Goal: Check status: Check status

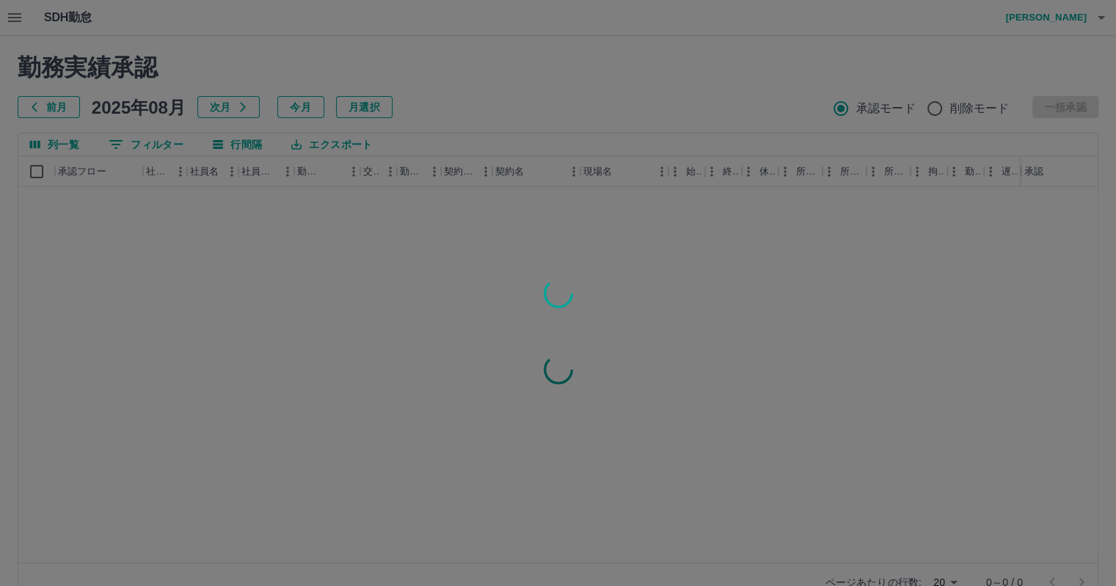
click at [56, 102] on div at bounding box center [558, 293] width 1116 height 586
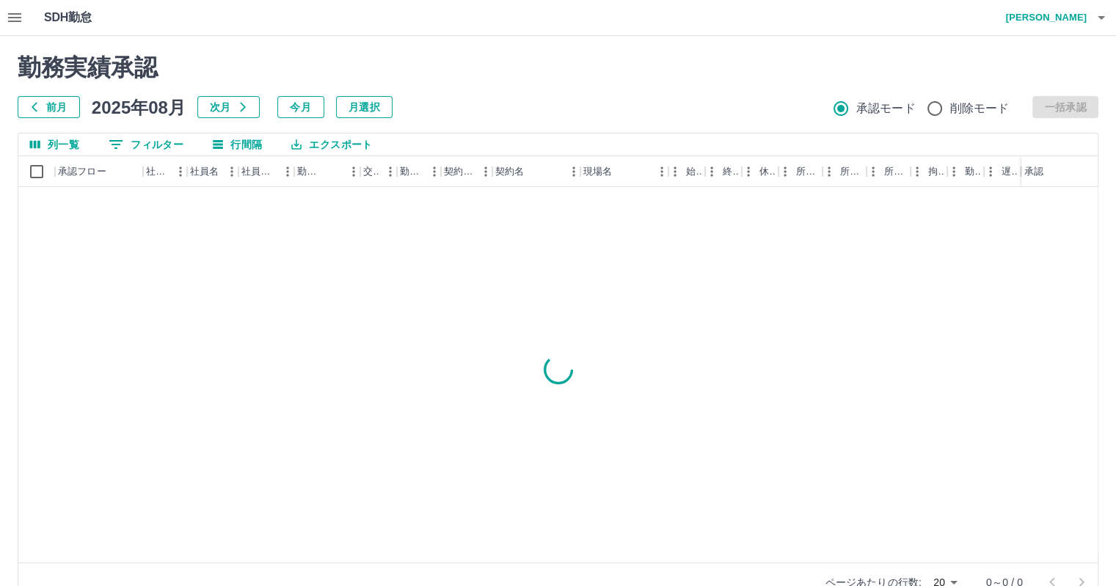
click at [56, 102] on button "前月" at bounding box center [49, 107] width 62 height 22
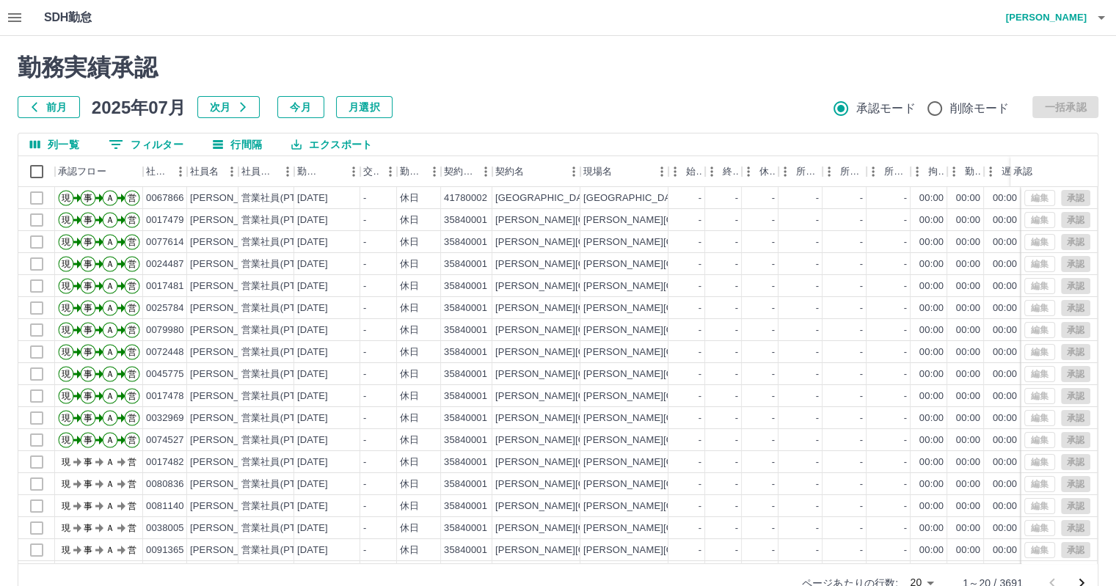
click at [929, 580] on body "SDH勤怠 [PERSON_NAME] 勤務実績承認 前月 [DATE] 次月 今月 月選択 承認モード 削除モード 一括承認 列一覧 0 フィルター 行間隔…" at bounding box center [558, 310] width 1116 height 620
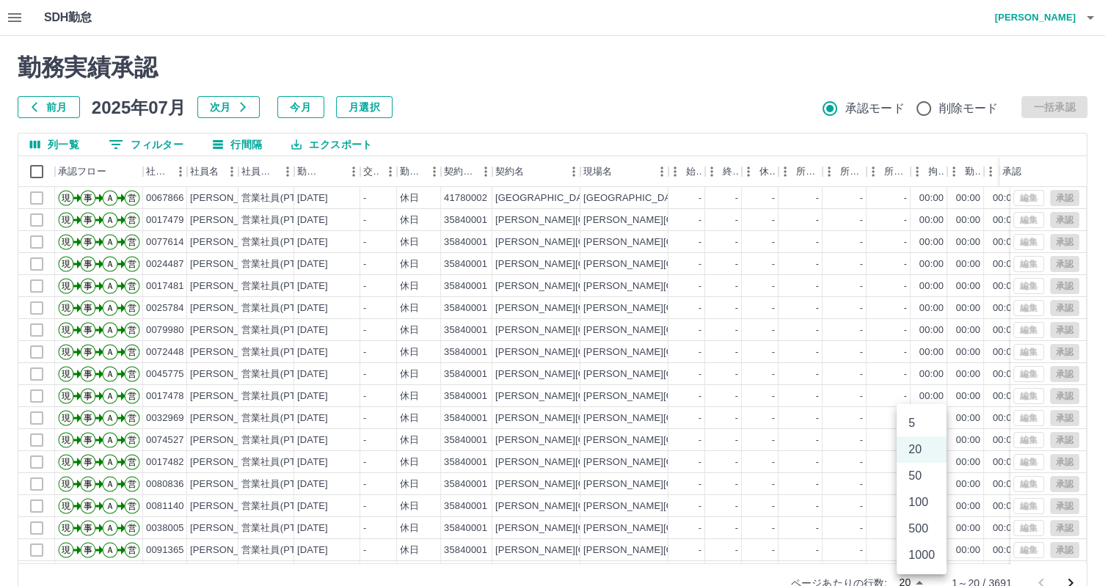
scroll to position [7, 0]
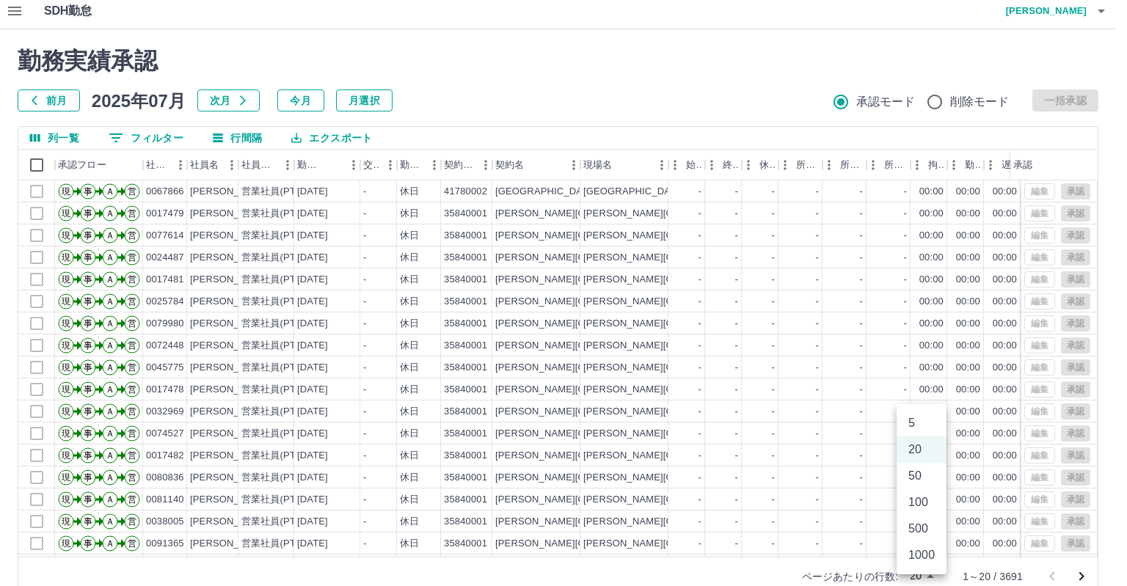
click at [923, 553] on li "1000" at bounding box center [921, 555] width 50 height 26
type input "****"
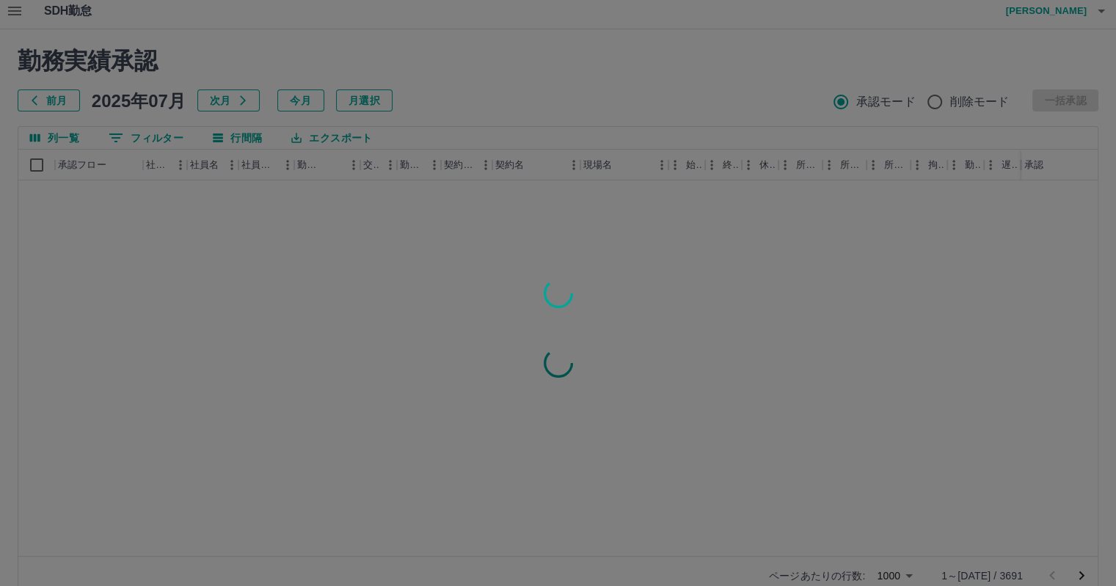
click at [474, 114] on div at bounding box center [558, 293] width 1116 height 586
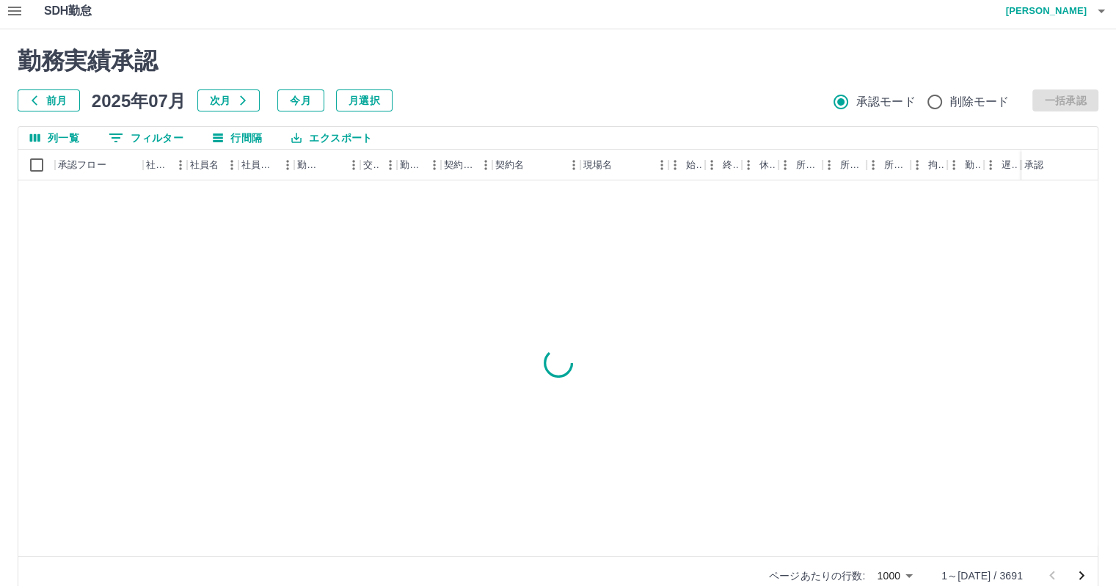
click at [170, 134] on button "0 フィルター" at bounding box center [146, 138] width 98 height 22
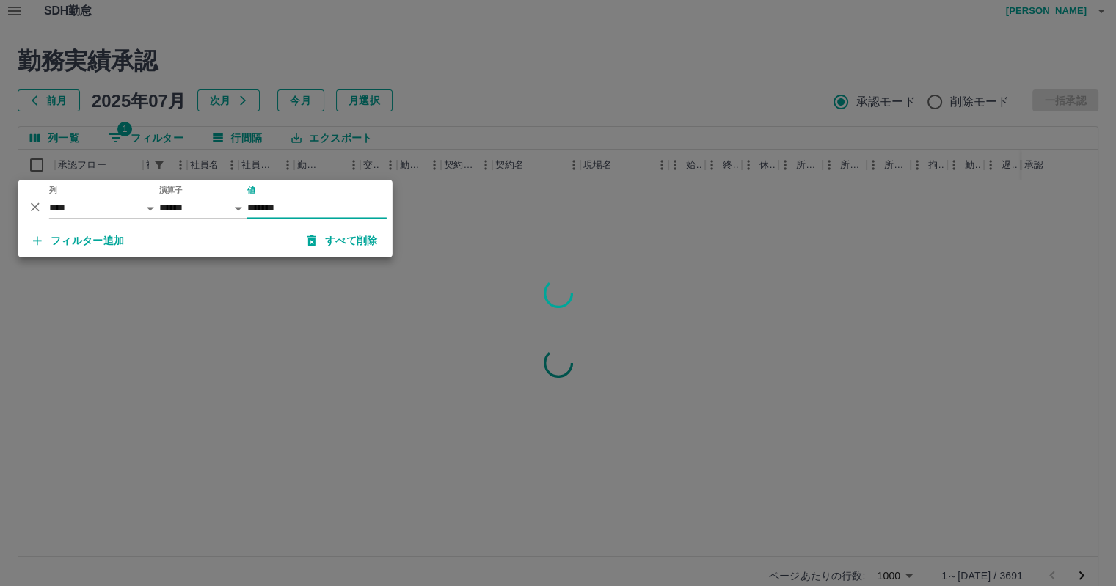
type input "*******"
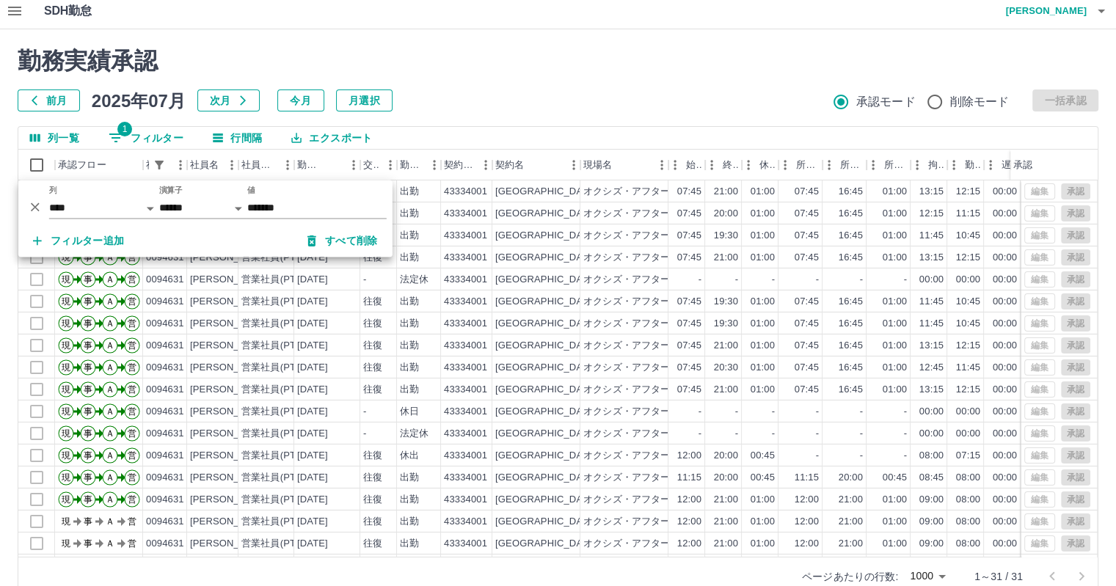
click at [493, 87] on div "勤務実績承認 前月 2025年07月 次月 今月 月選択 承認モード 削除モード 一括承認" at bounding box center [558, 79] width 1080 height 65
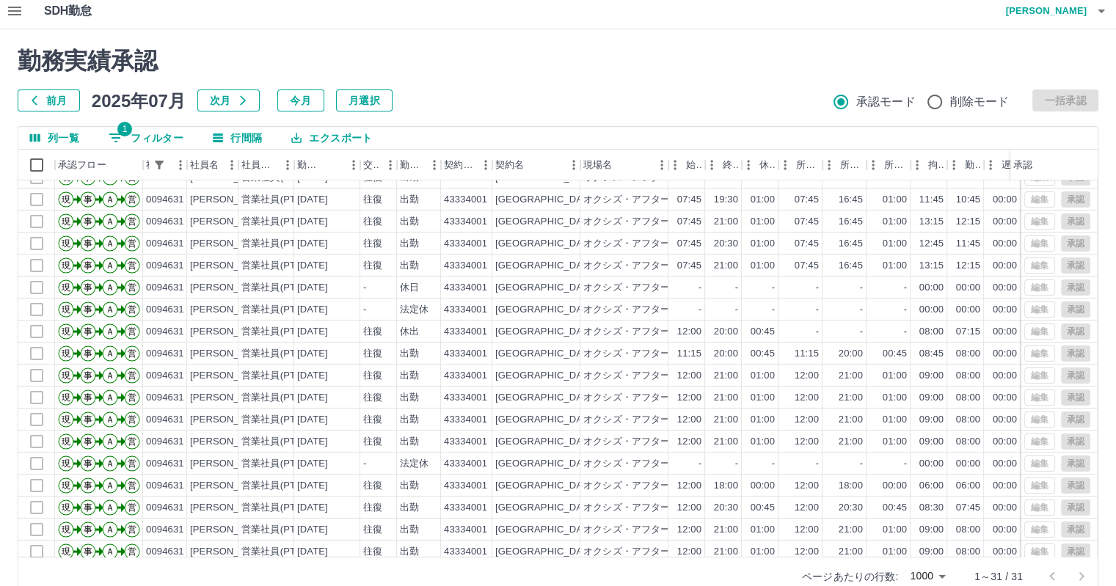
scroll to position [0, 0]
